Goal: Task Accomplishment & Management: Manage account settings

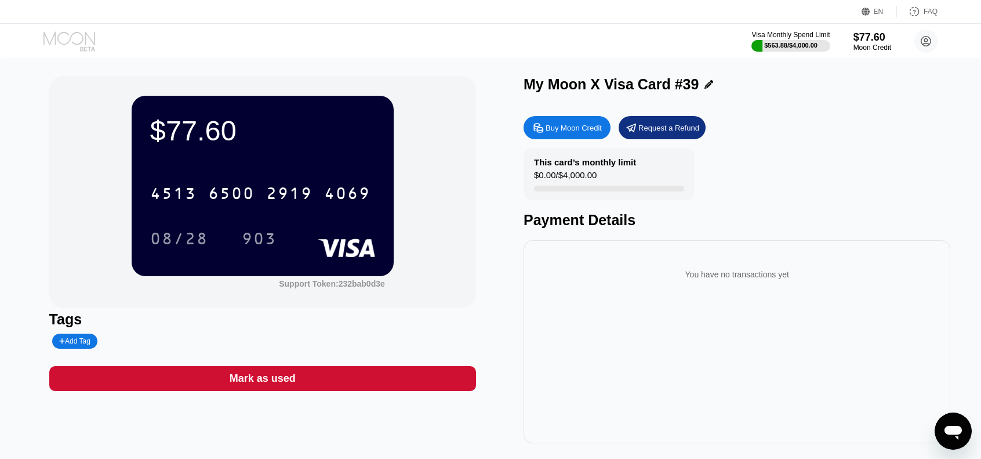
click at [70, 35] on icon at bounding box center [70, 41] width 54 height 20
